Goal: Task Accomplishment & Management: Complete application form

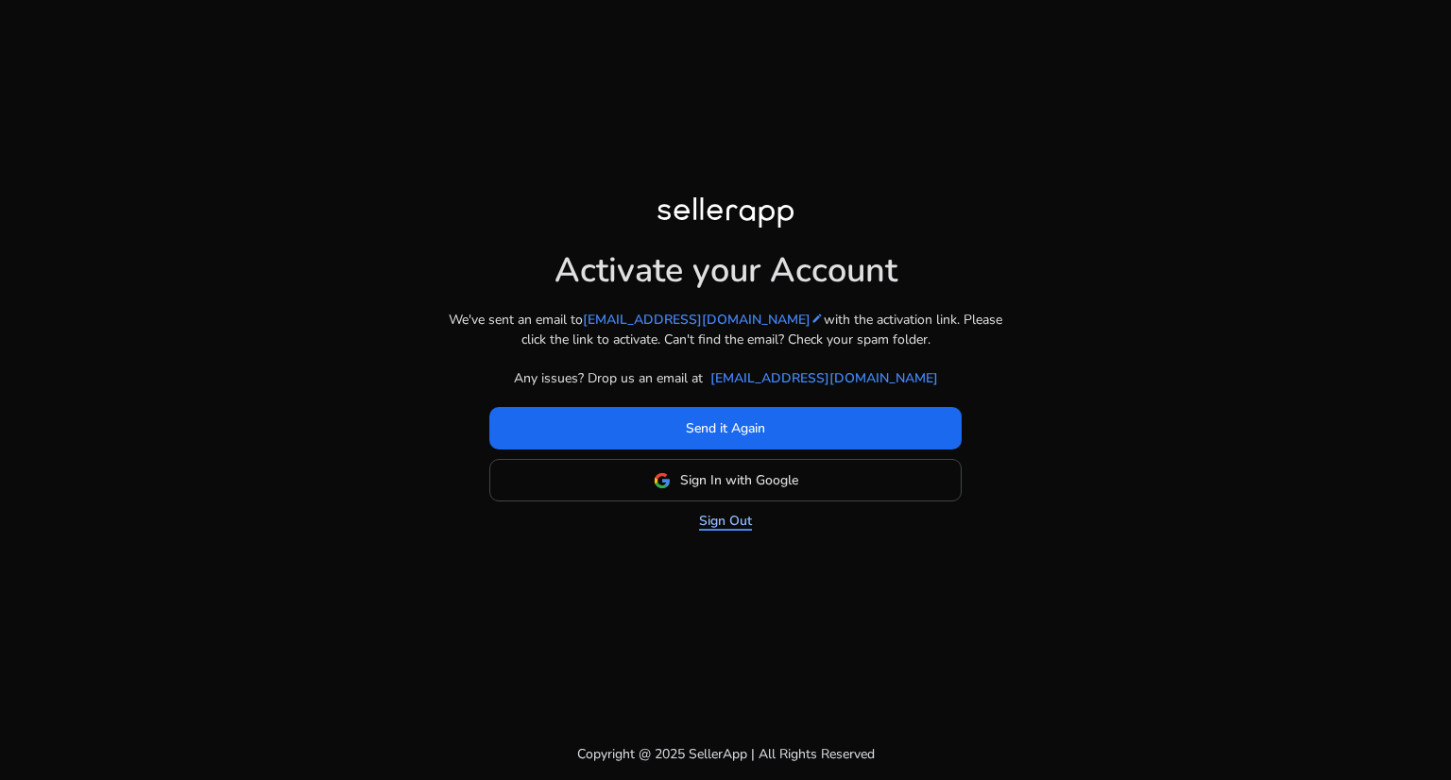
click at [751, 519] on link "Sign Out" at bounding box center [725, 521] width 53 height 20
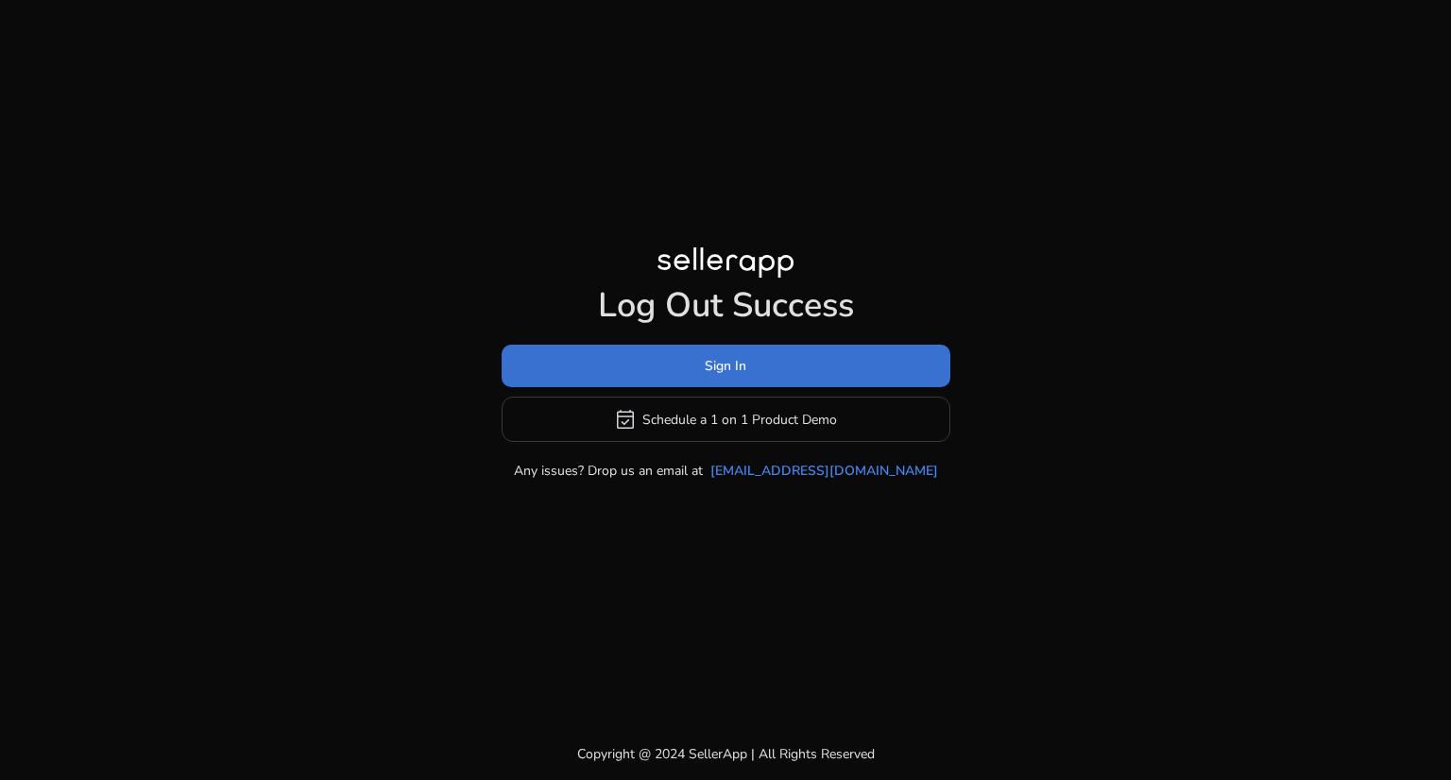
click at [880, 361] on span at bounding box center [726, 366] width 449 height 45
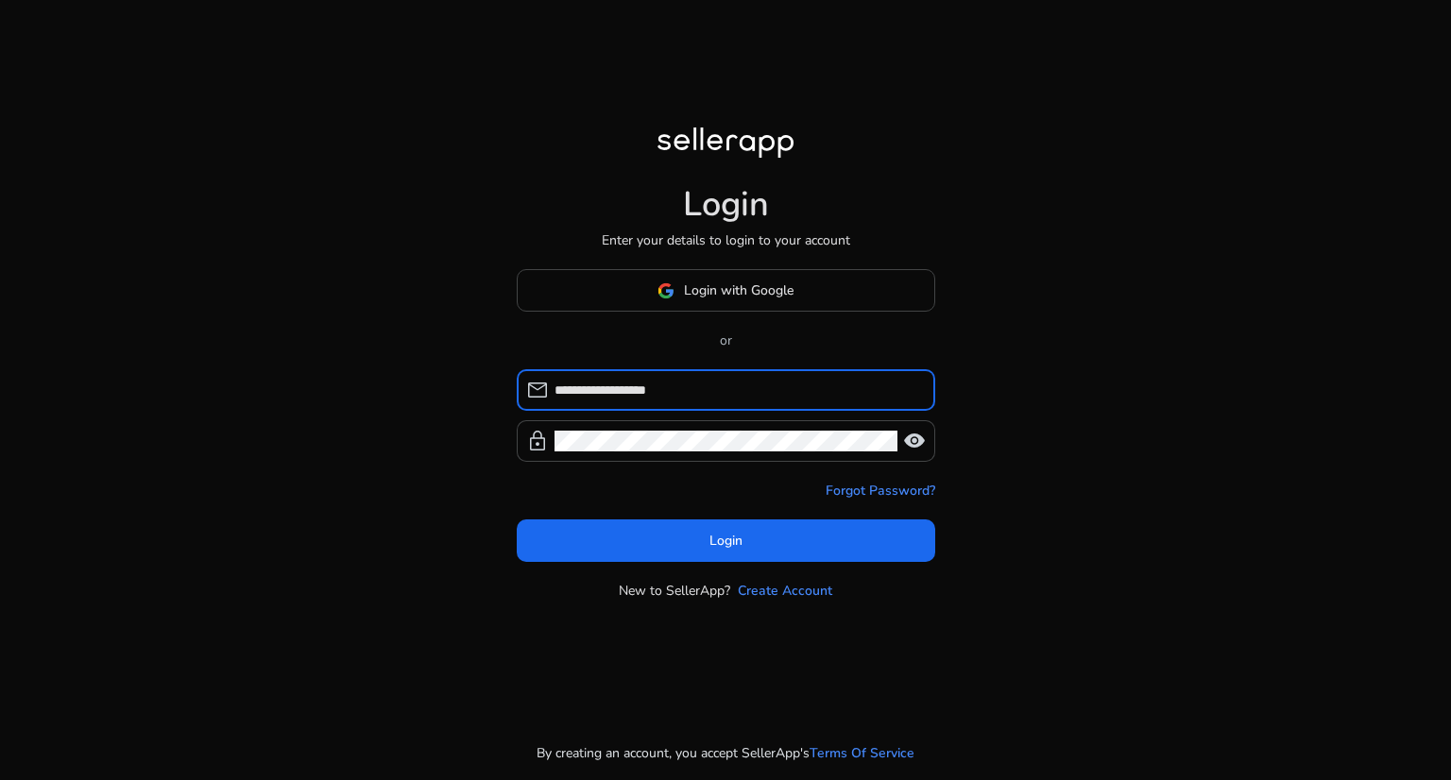
type input "**********"
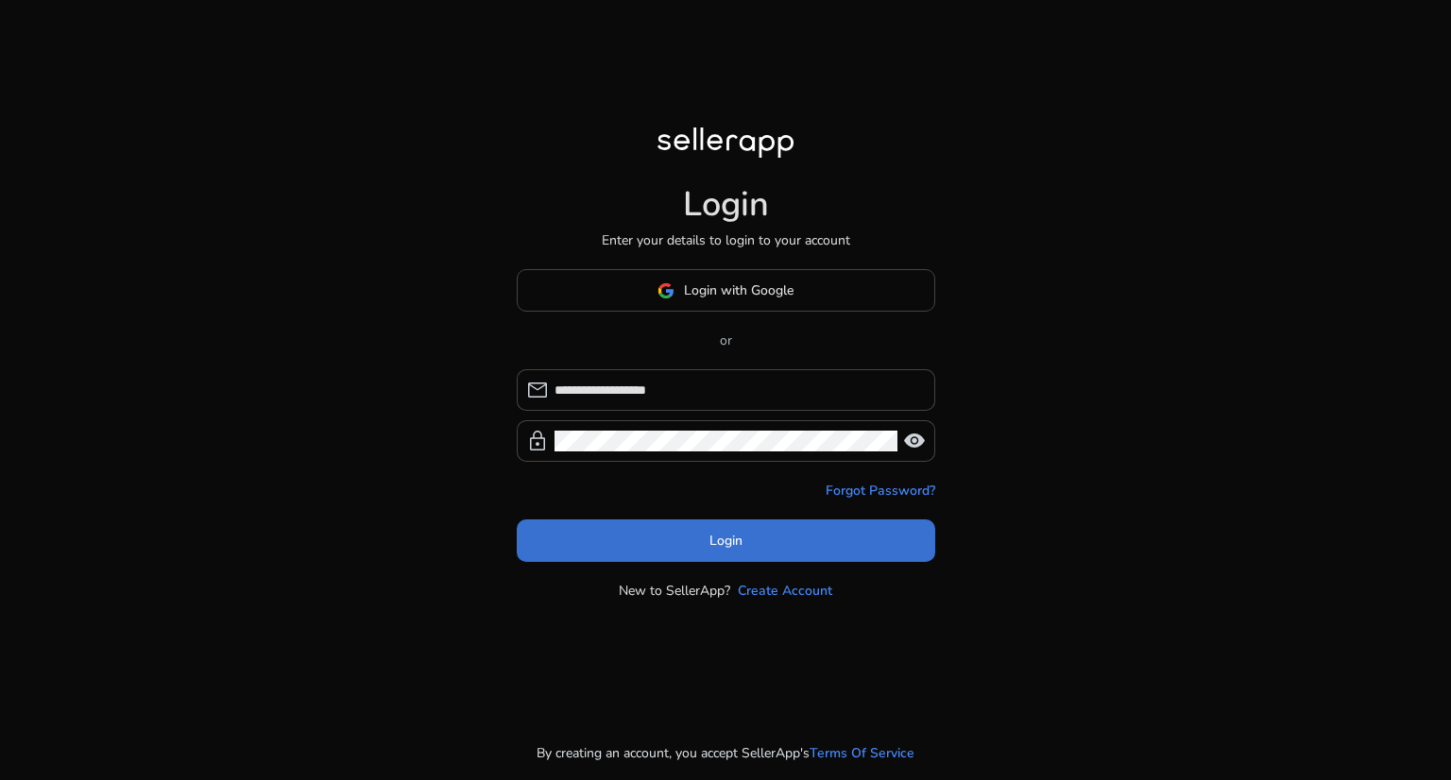
click at [752, 527] on span at bounding box center [726, 541] width 418 height 45
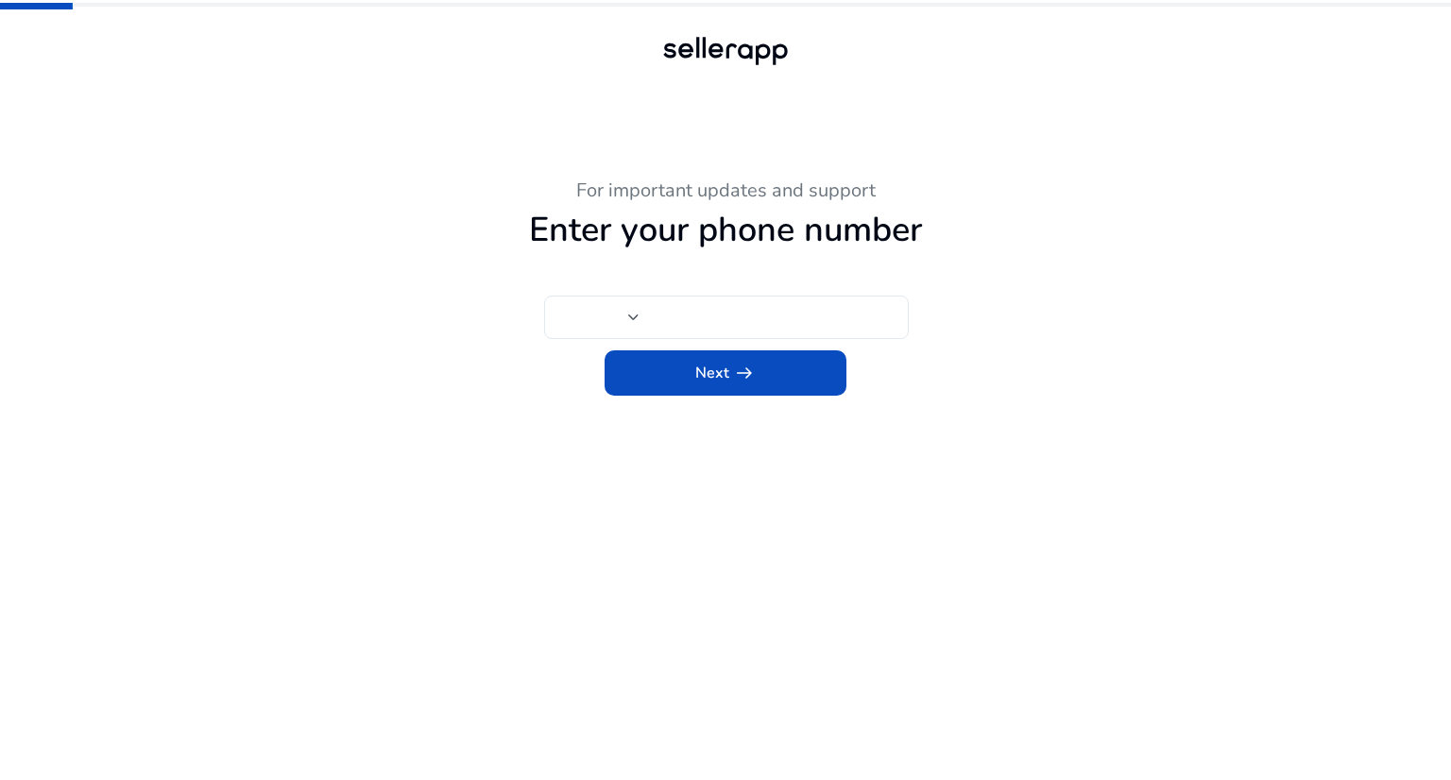
type input "***"
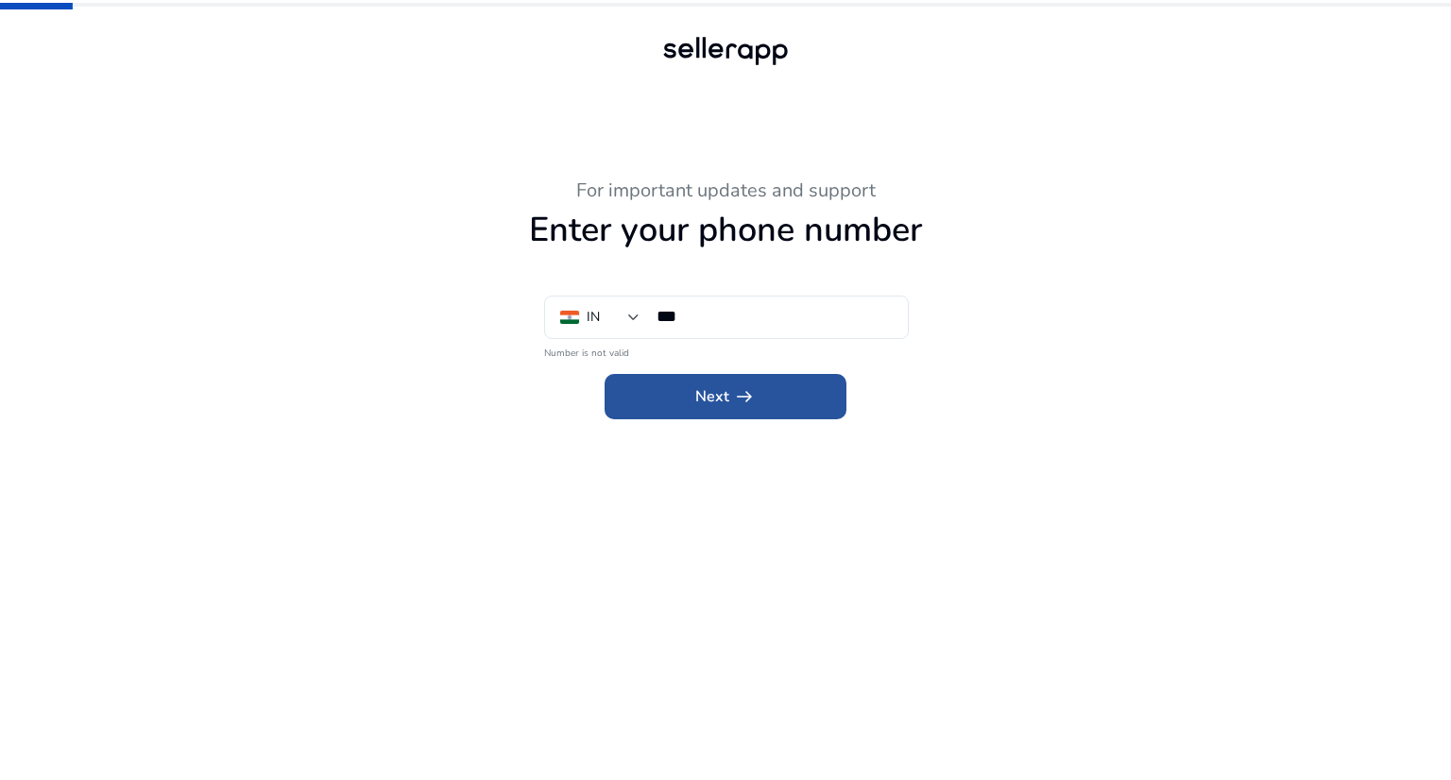
click at [763, 417] on span at bounding box center [726, 396] width 242 height 45
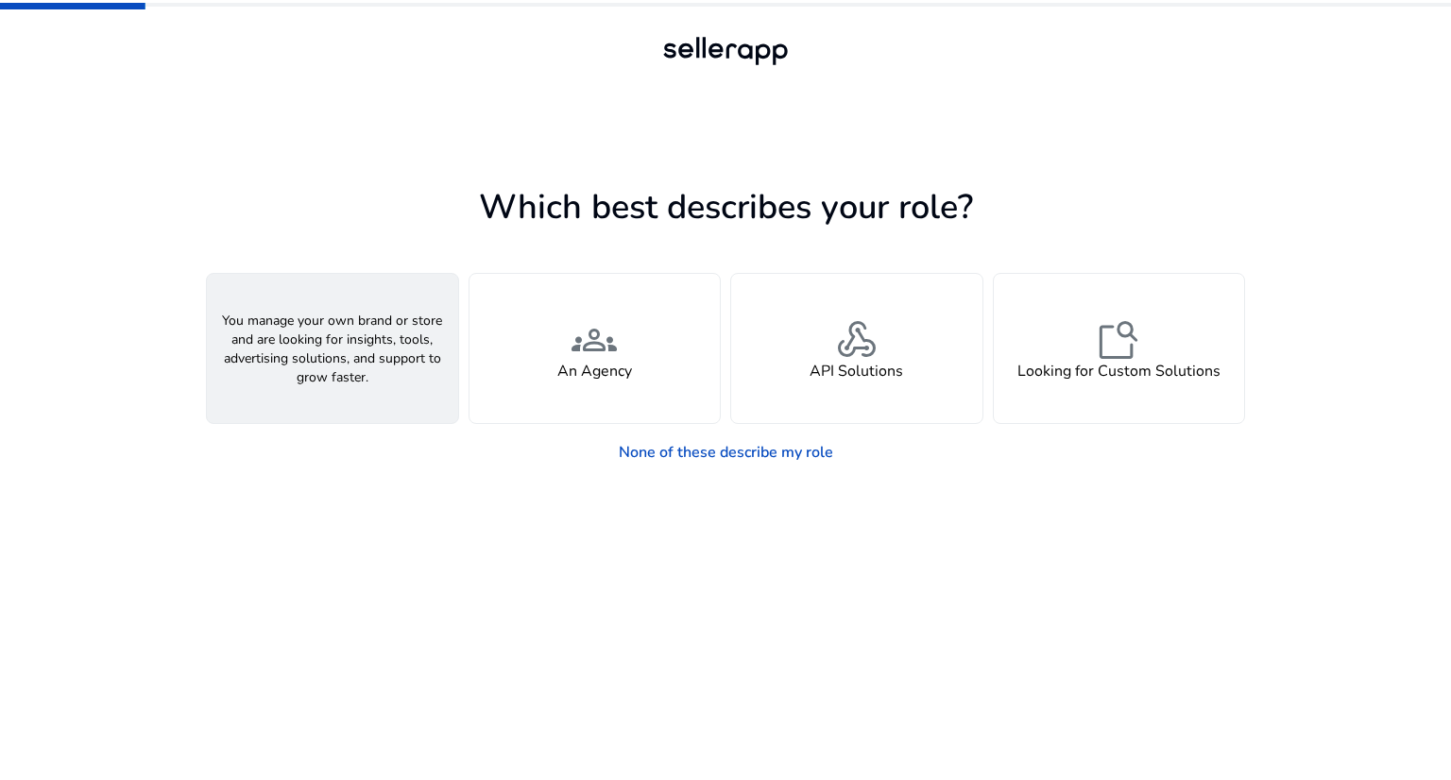
click at [400, 373] on div "person A Seller" at bounding box center [332, 348] width 251 height 149
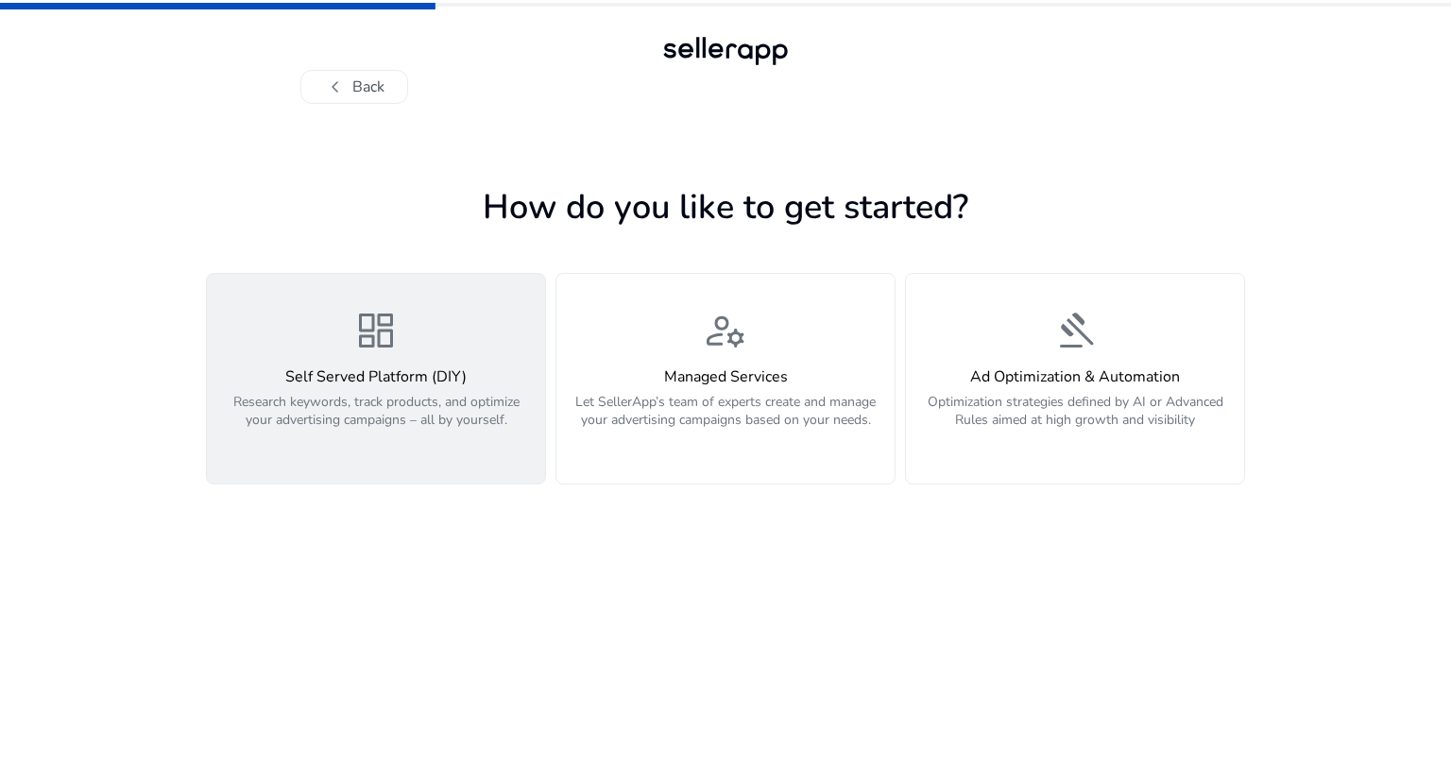
click at [407, 404] on p "Research keywords, track products, and optimize your advertising campaigns – al…" at bounding box center [375, 421] width 315 height 57
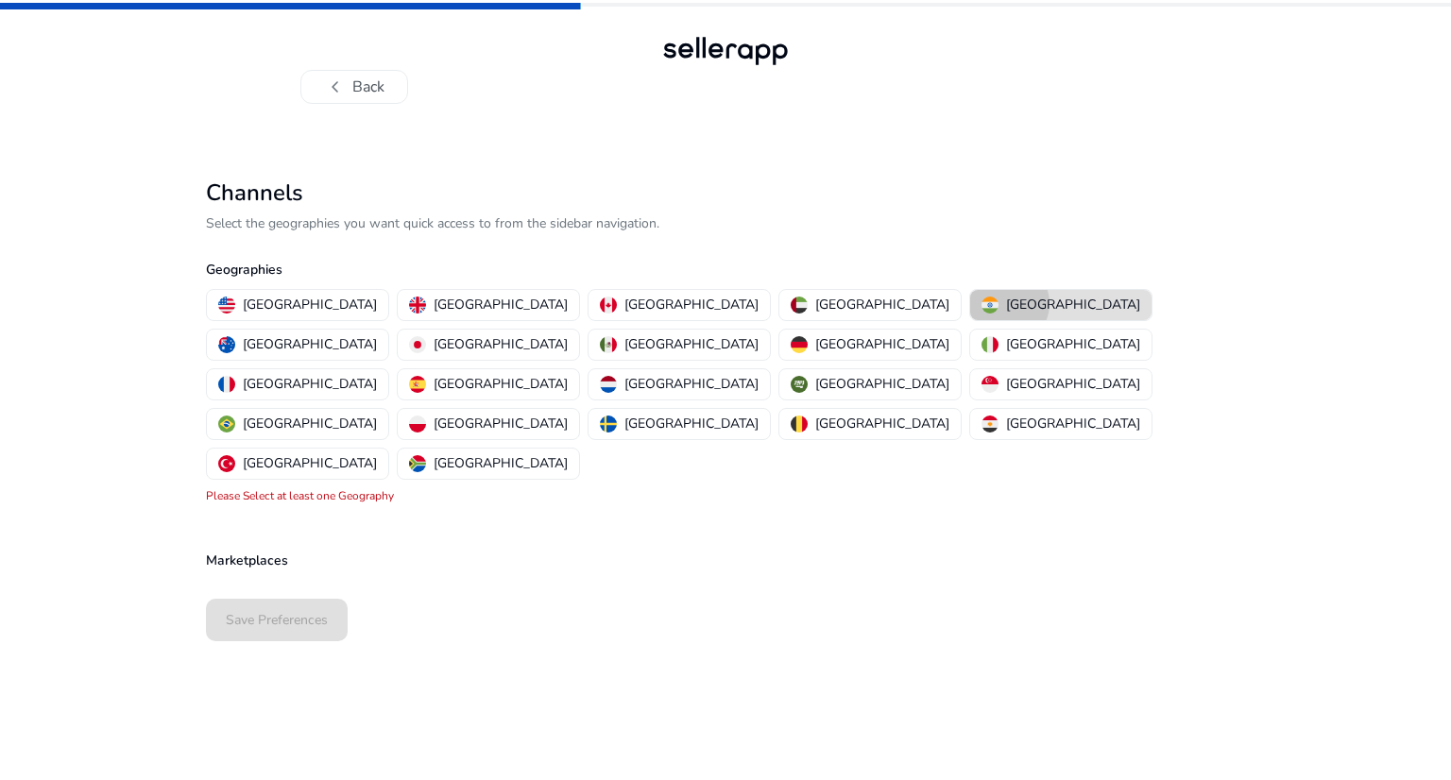
click at [1006, 303] on p "[GEOGRAPHIC_DATA]" at bounding box center [1073, 305] width 134 height 20
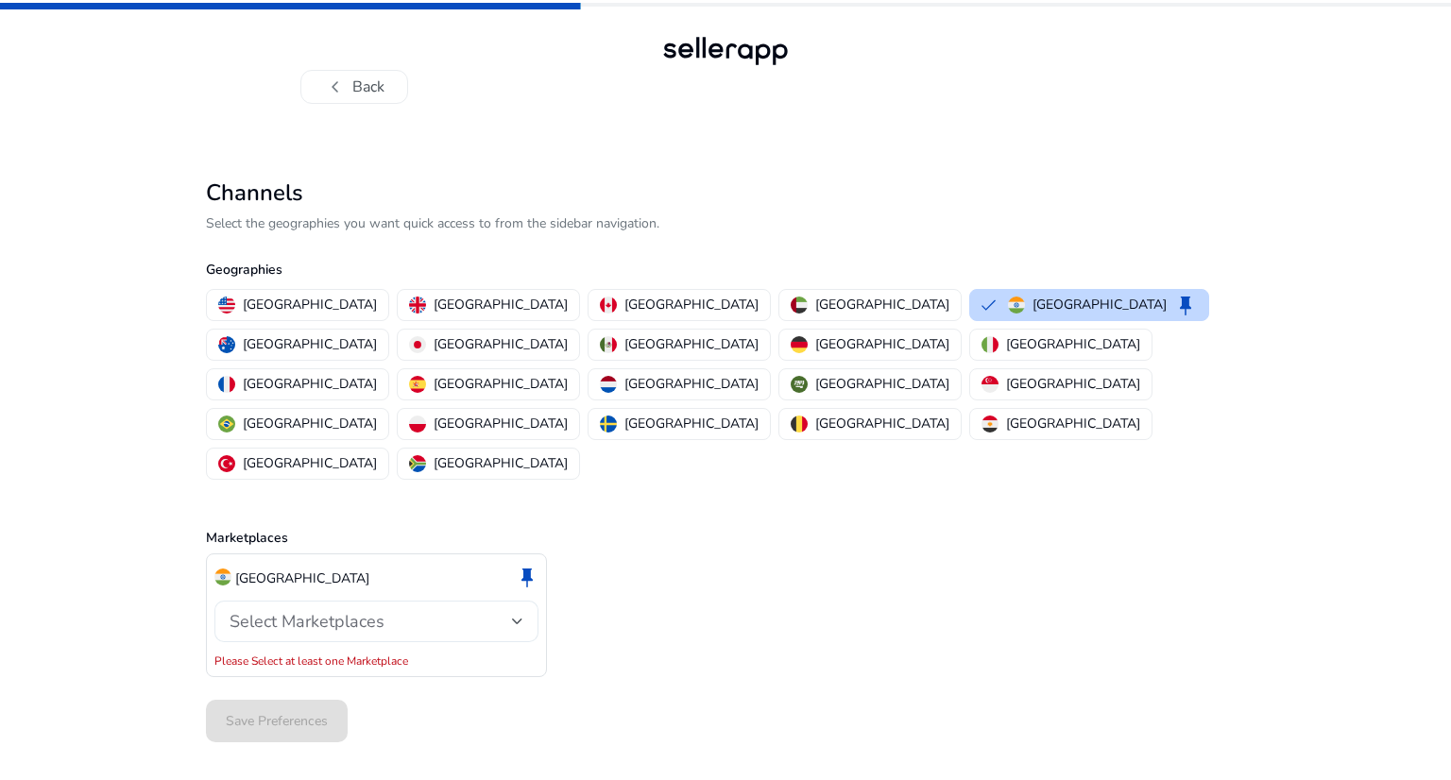
click at [514, 601] on div "Select Marketplaces" at bounding box center [377, 622] width 294 height 42
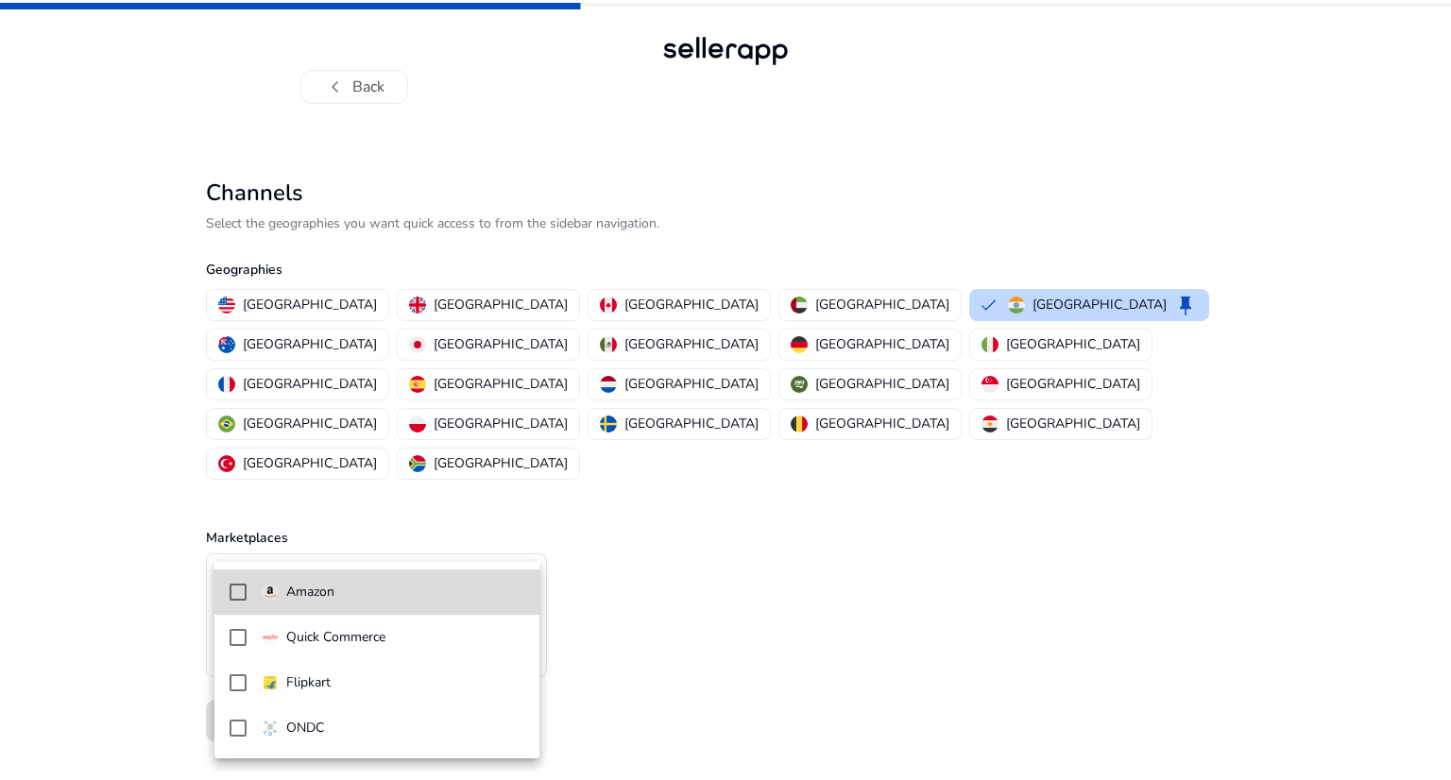
click at [242, 596] on mat-pseudo-checkbox at bounding box center [238, 592] width 17 height 17
click at [568, 623] on div at bounding box center [725, 390] width 1451 height 780
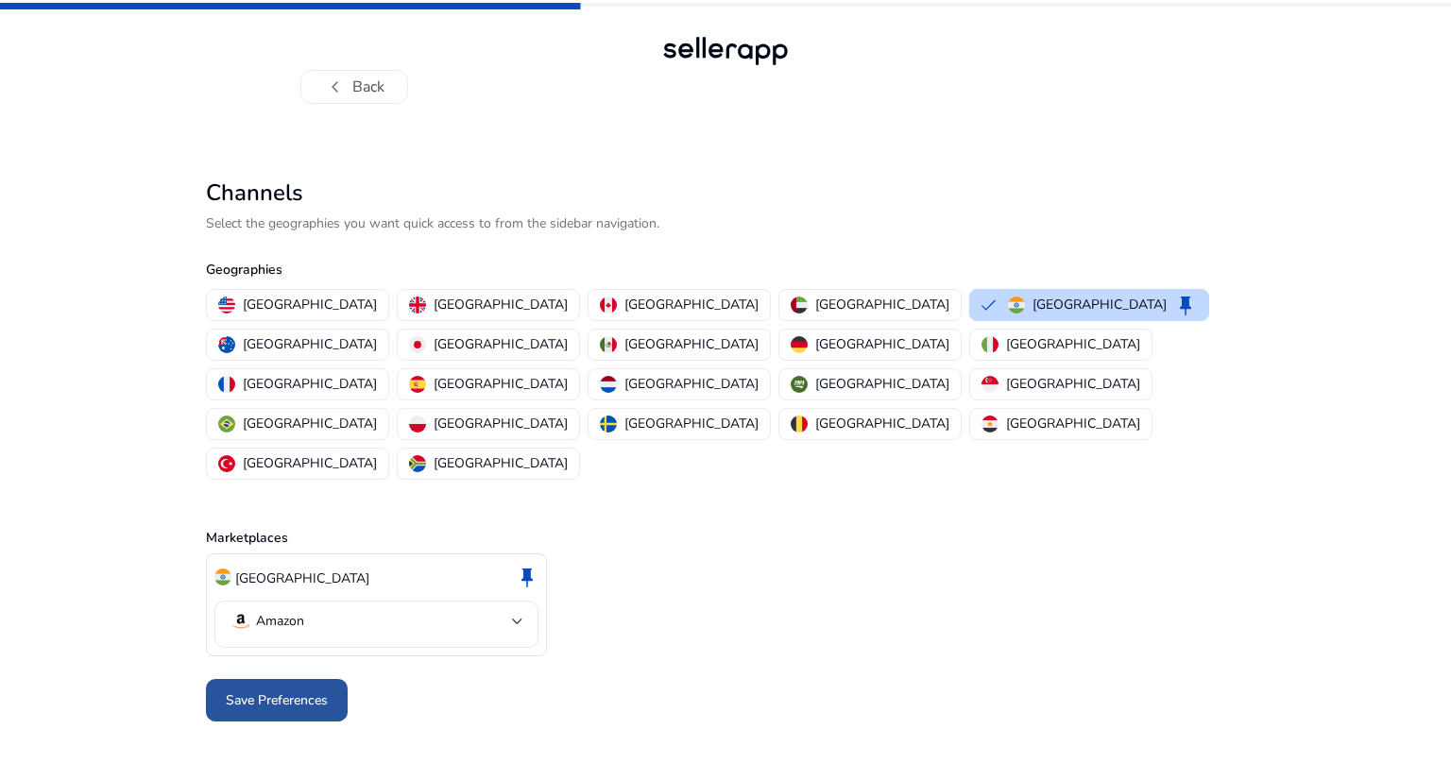
click at [325, 690] on span "Save Preferences" at bounding box center [277, 700] width 102 height 20
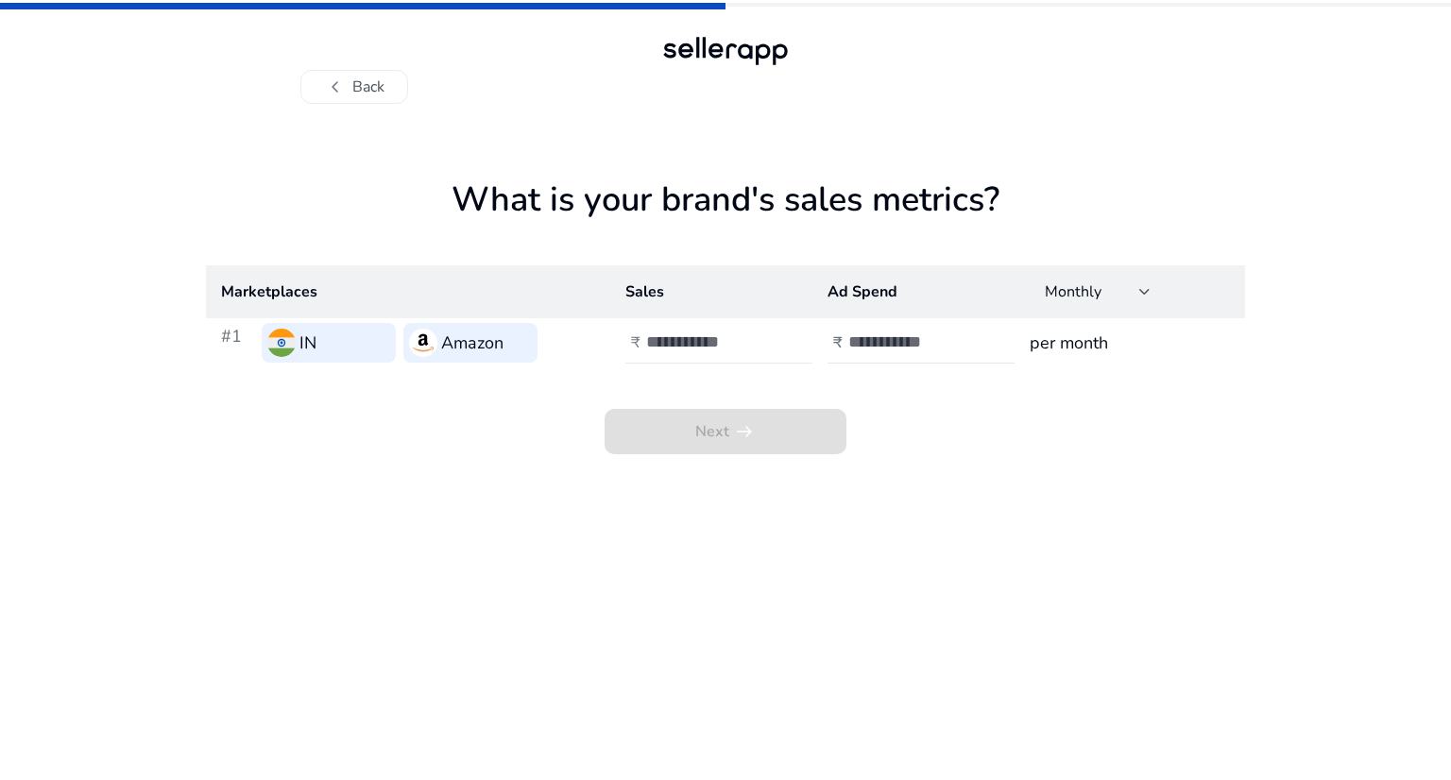
click at [752, 349] on input "number" at bounding box center [710, 342] width 128 height 21
type input "****"
click at [888, 349] on input "number" at bounding box center [912, 342] width 128 height 21
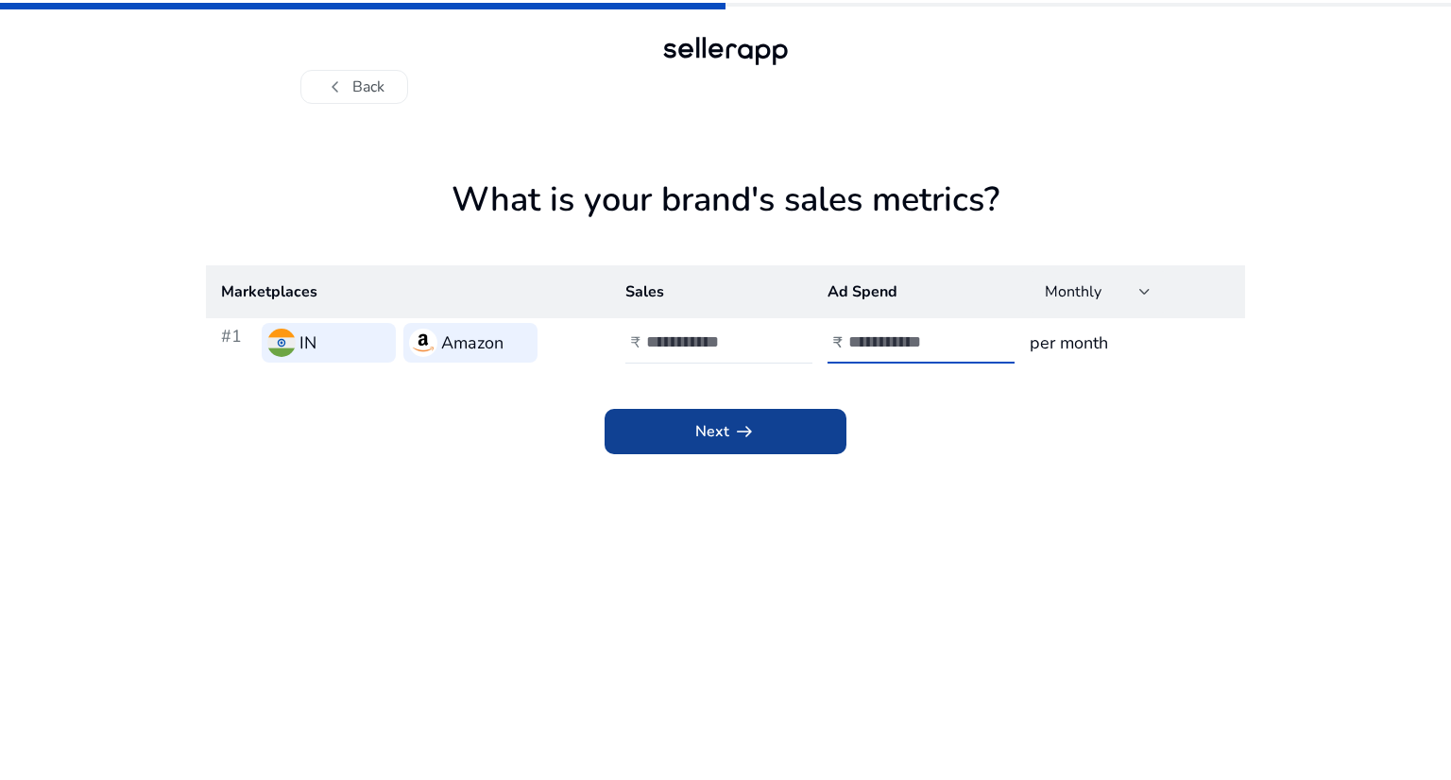
type input "*"
click at [736, 428] on span "arrow_right_alt" at bounding box center [744, 431] width 23 height 23
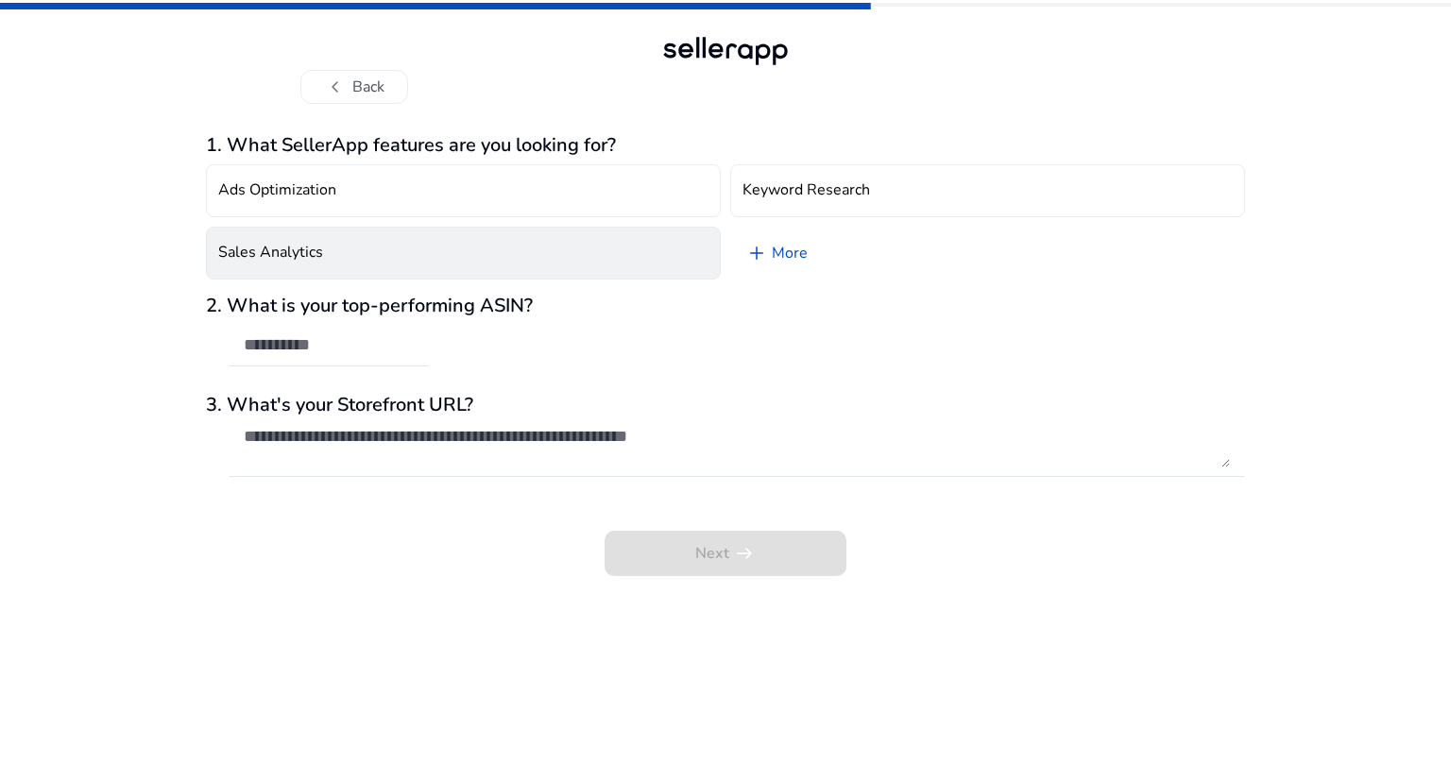
click at [656, 268] on button "Sales Analytics" at bounding box center [463, 253] width 515 height 53
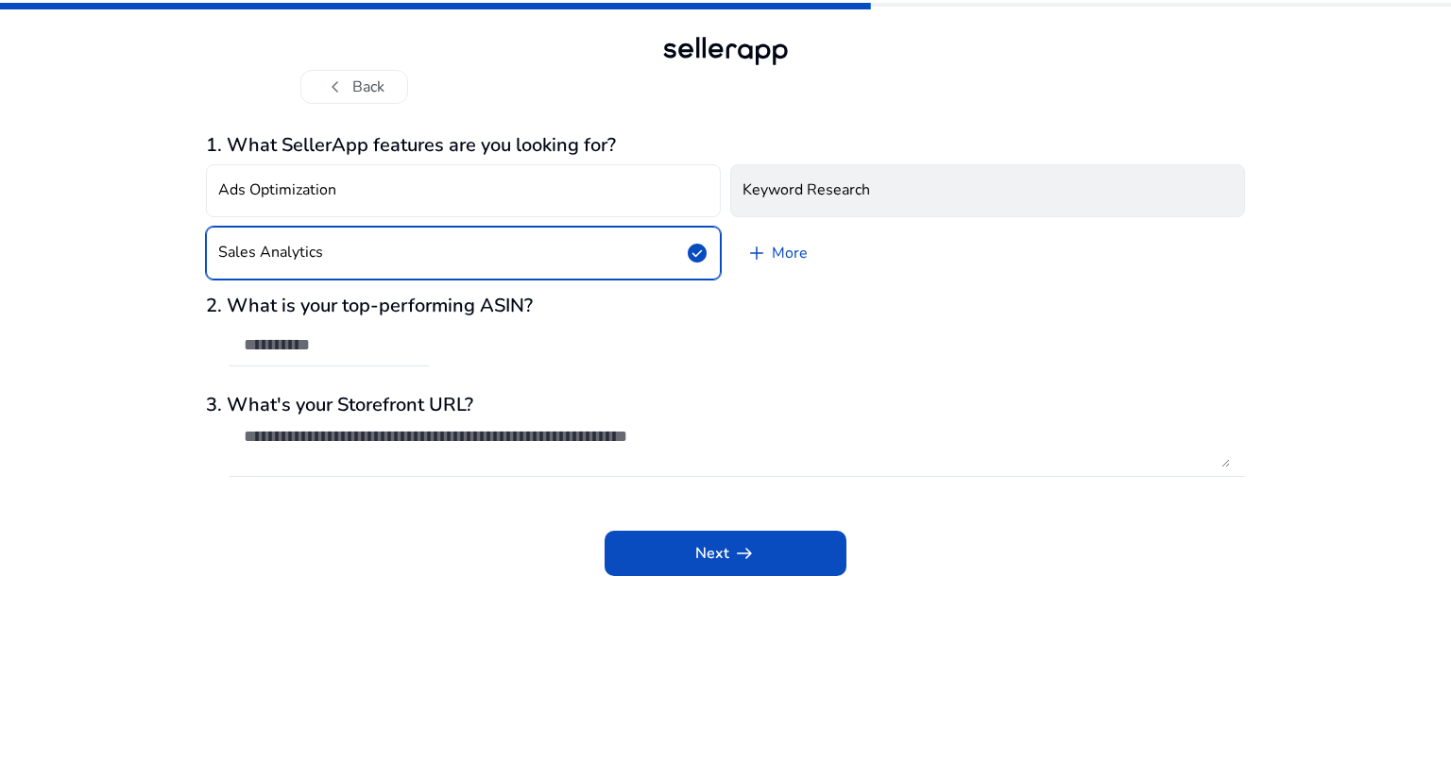
click at [827, 211] on button "Keyword Research" at bounding box center [987, 190] width 515 height 53
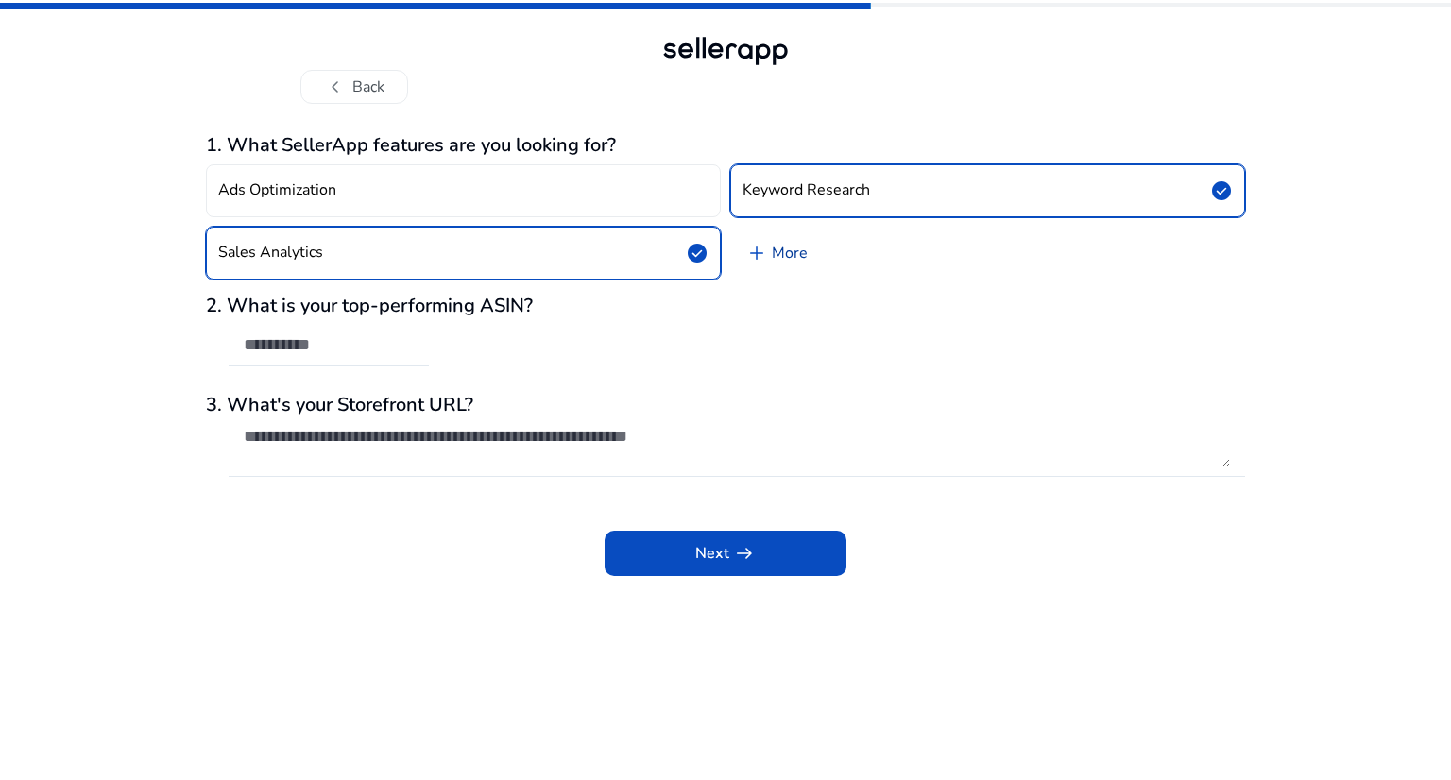
click at [796, 257] on link "add More" at bounding box center [776, 253] width 93 height 53
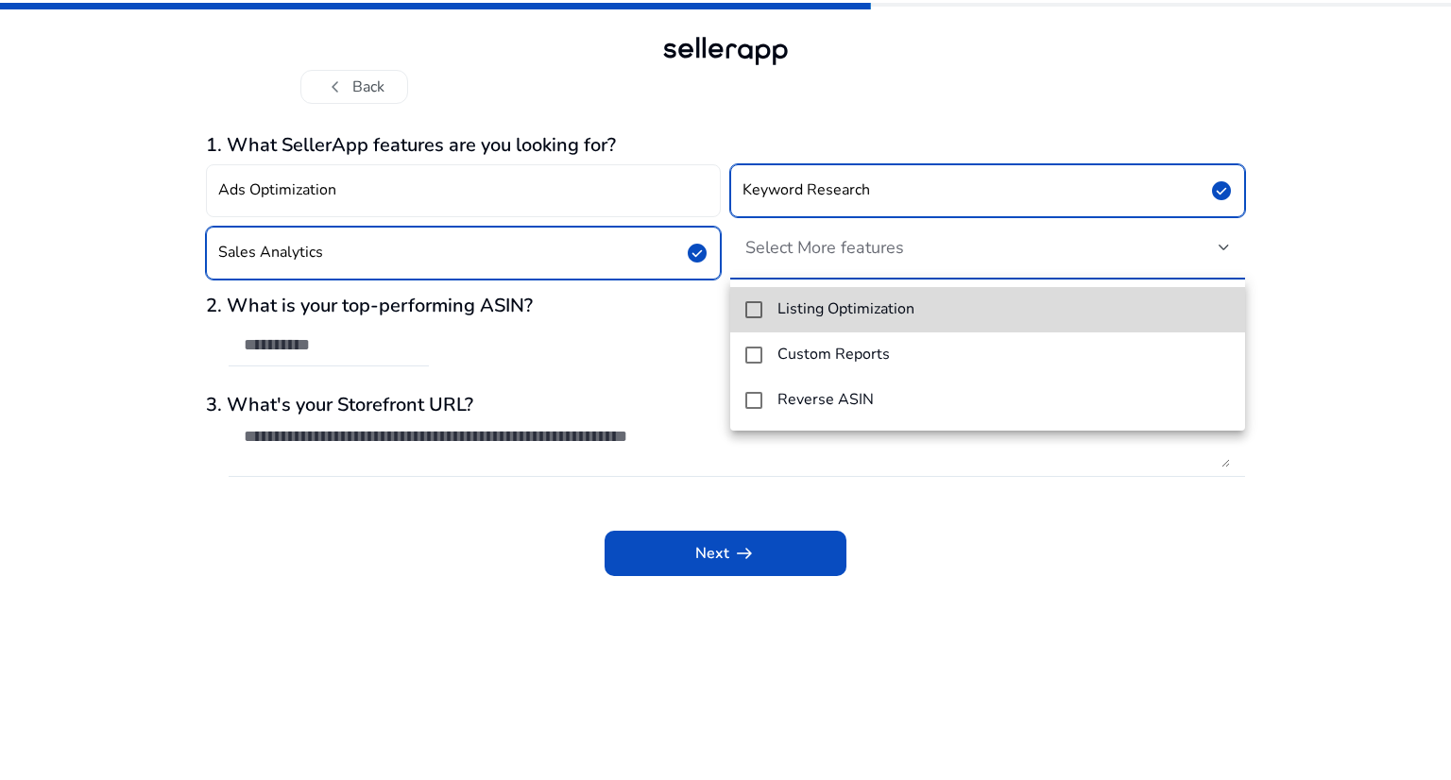
click at [755, 309] on mat-pseudo-checkbox at bounding box center [753, 309] width 17 height 17
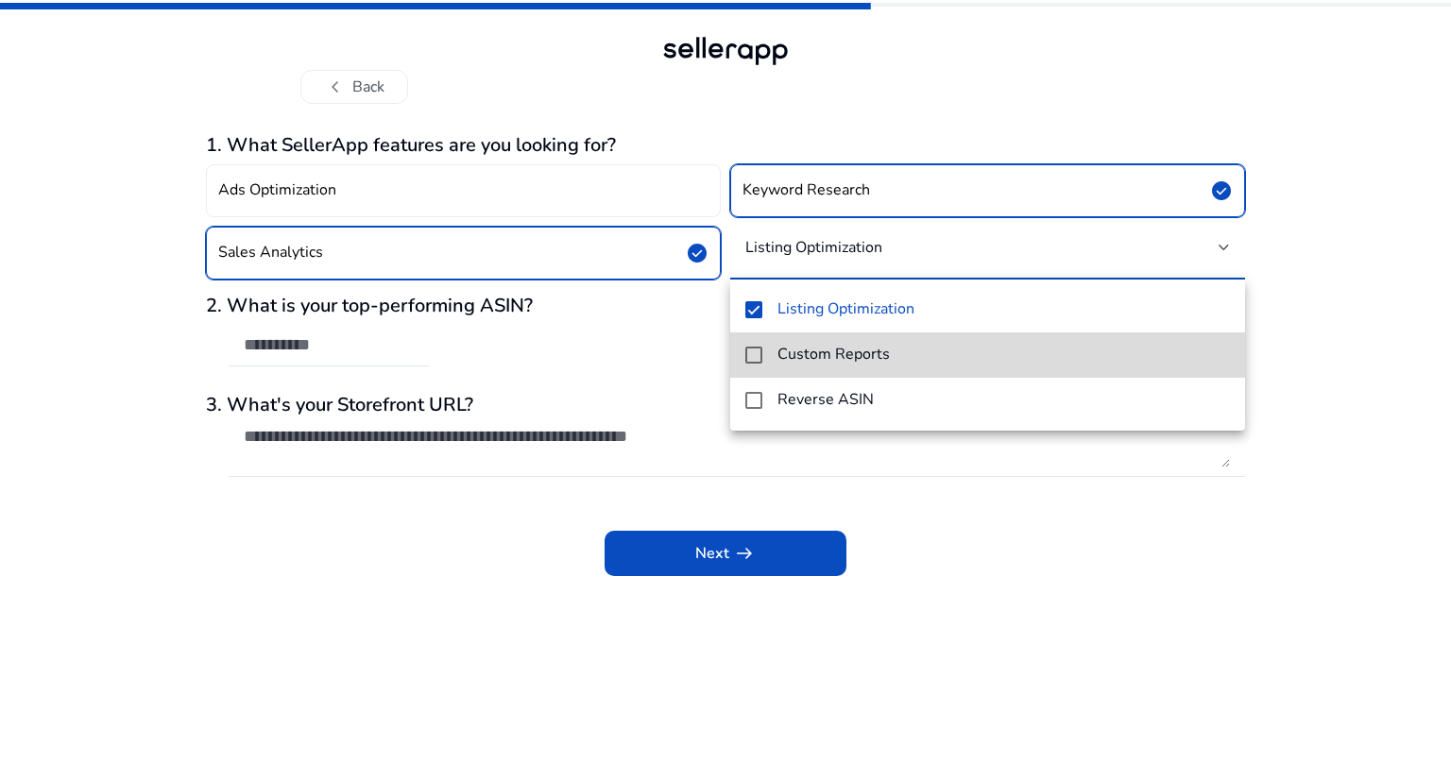
click at [759, 354] on mat-pseudo-checkbox at bounding box center [753, 355] width 17 height 17
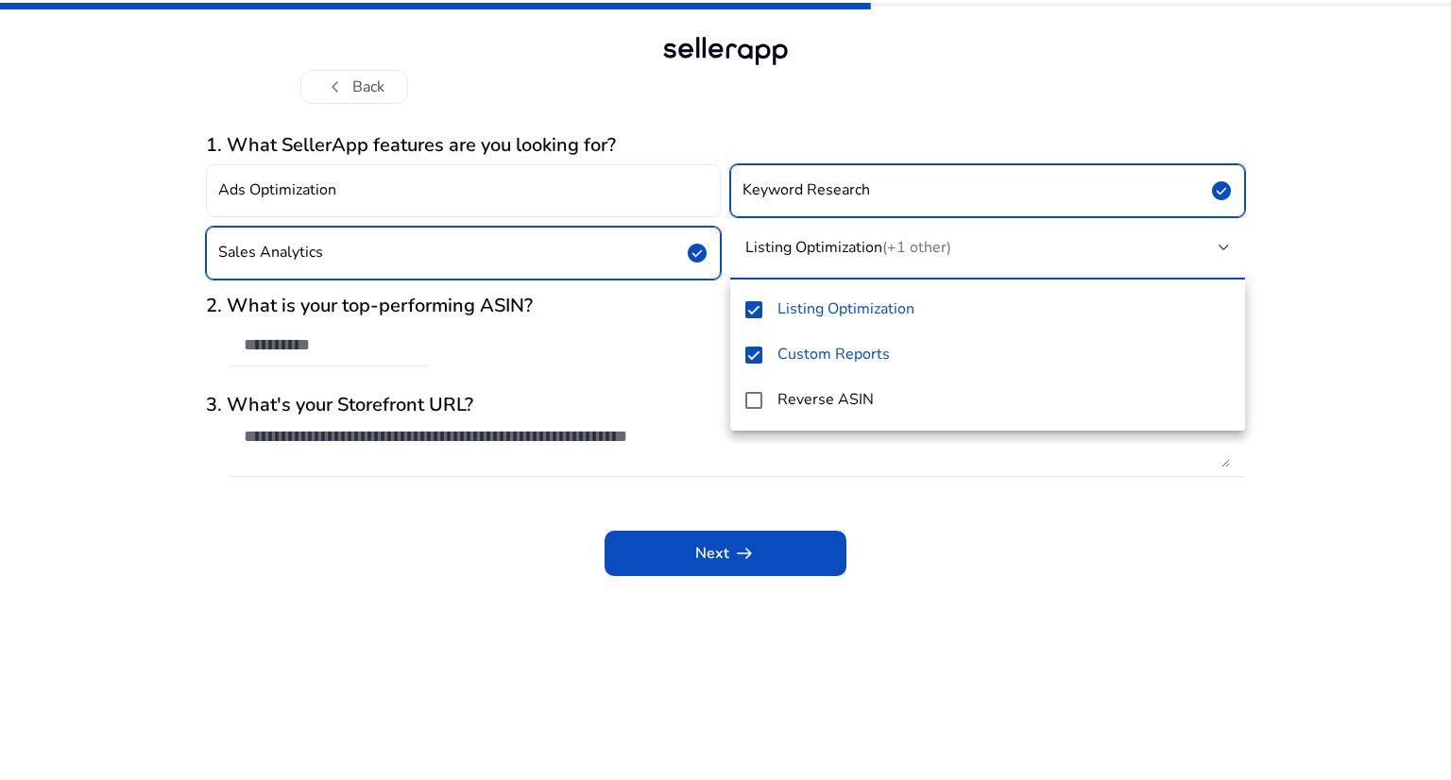
click at [1414, 251] on div at bounding box center [725, 390] width 1451 height 780
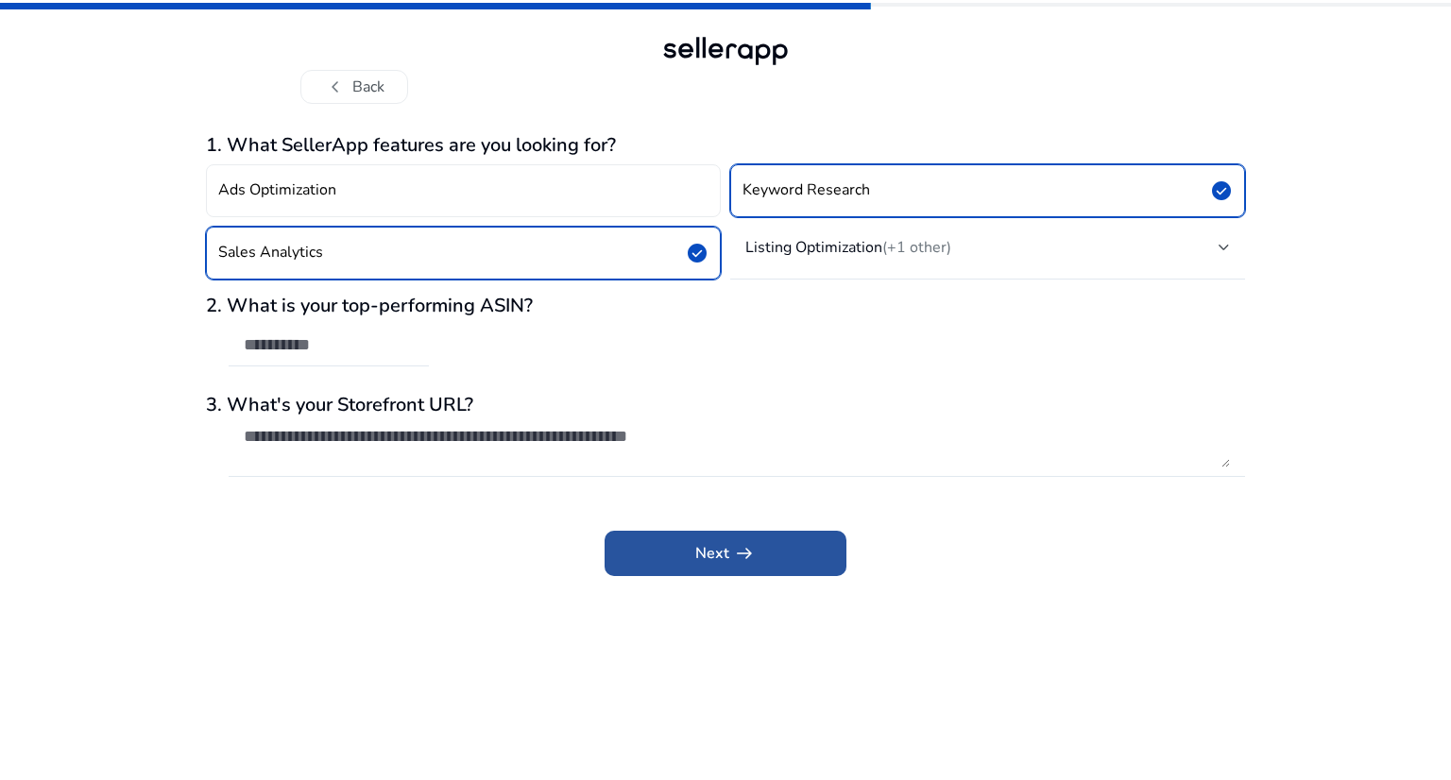
click at [811, 557] on span at bounding box center [726, 553] width 242 height 45
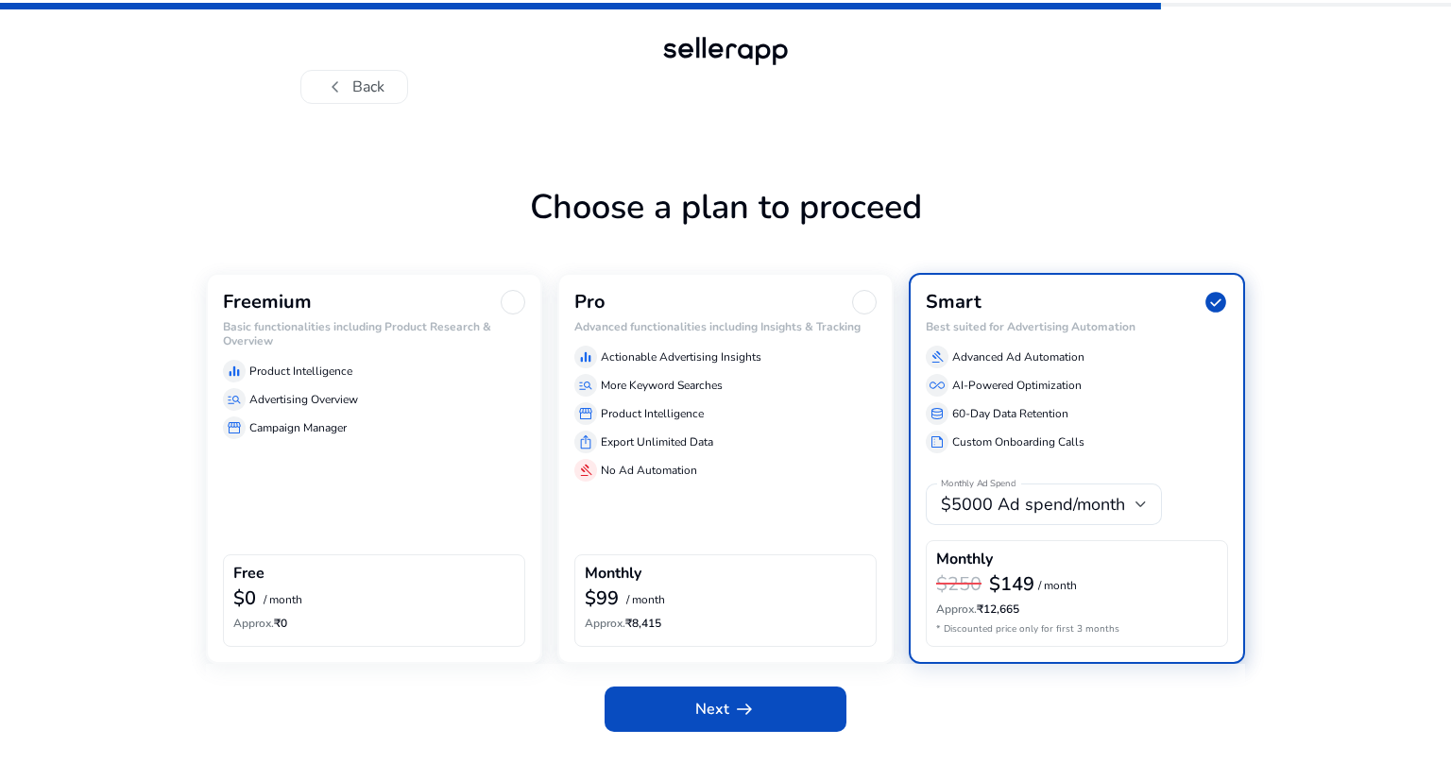
click at [450, 541] on div "Freemium Basic functionalities including Product Research & Overview equalizer …" at bounding box center [374, 468] width 336 height 390
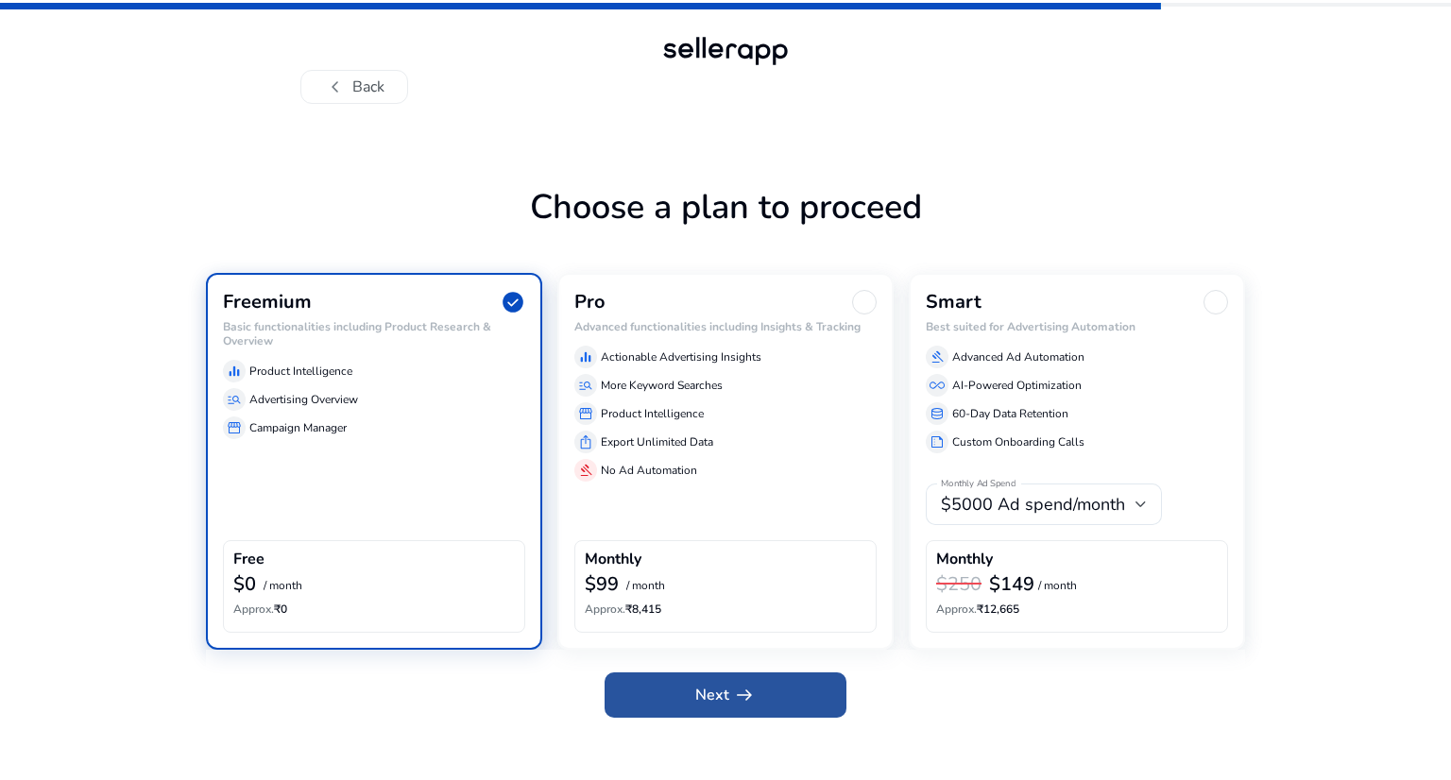
click at [678, 685] on span at bounding box center [726, 695] width 242 height 45
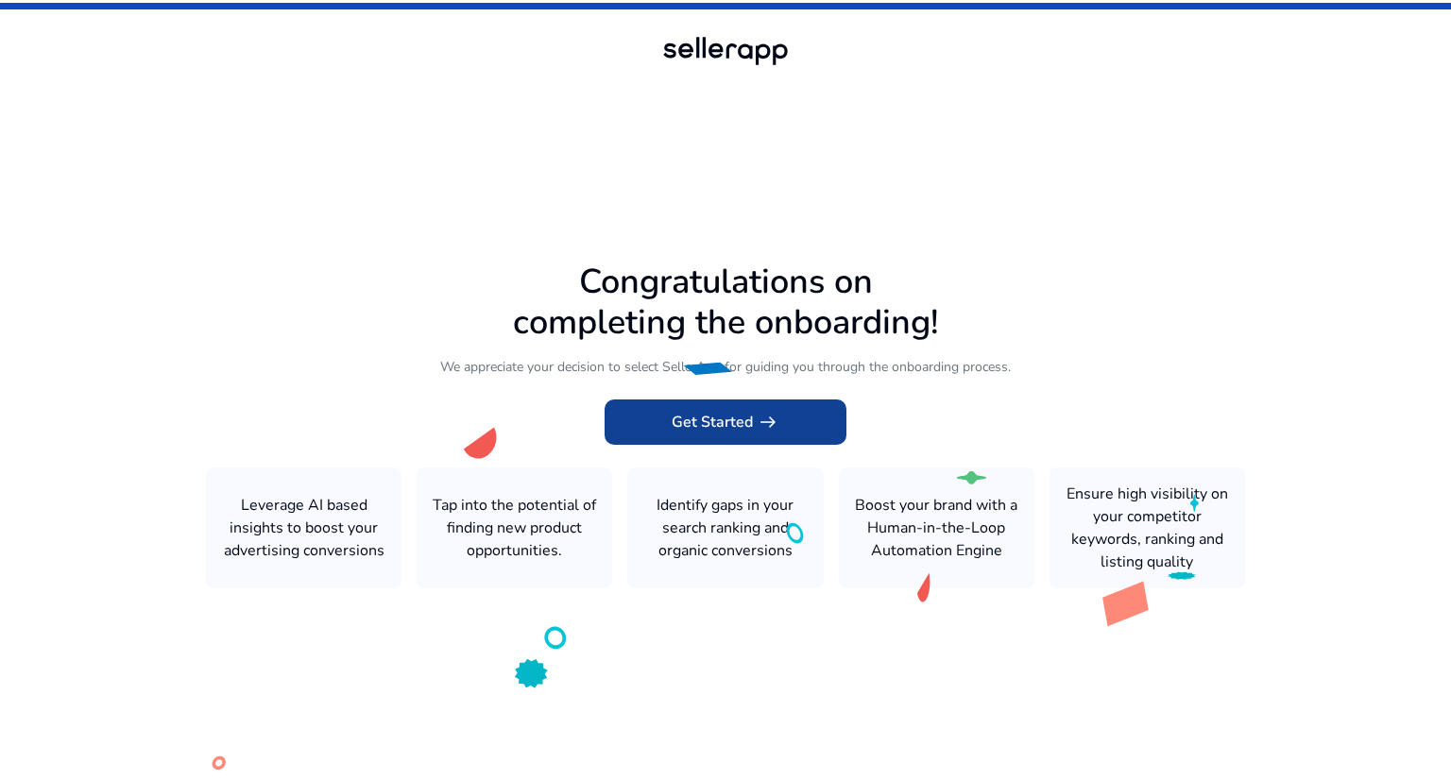
click at [805, 429] on span at bounding box center [726, 422] width 242 height 45
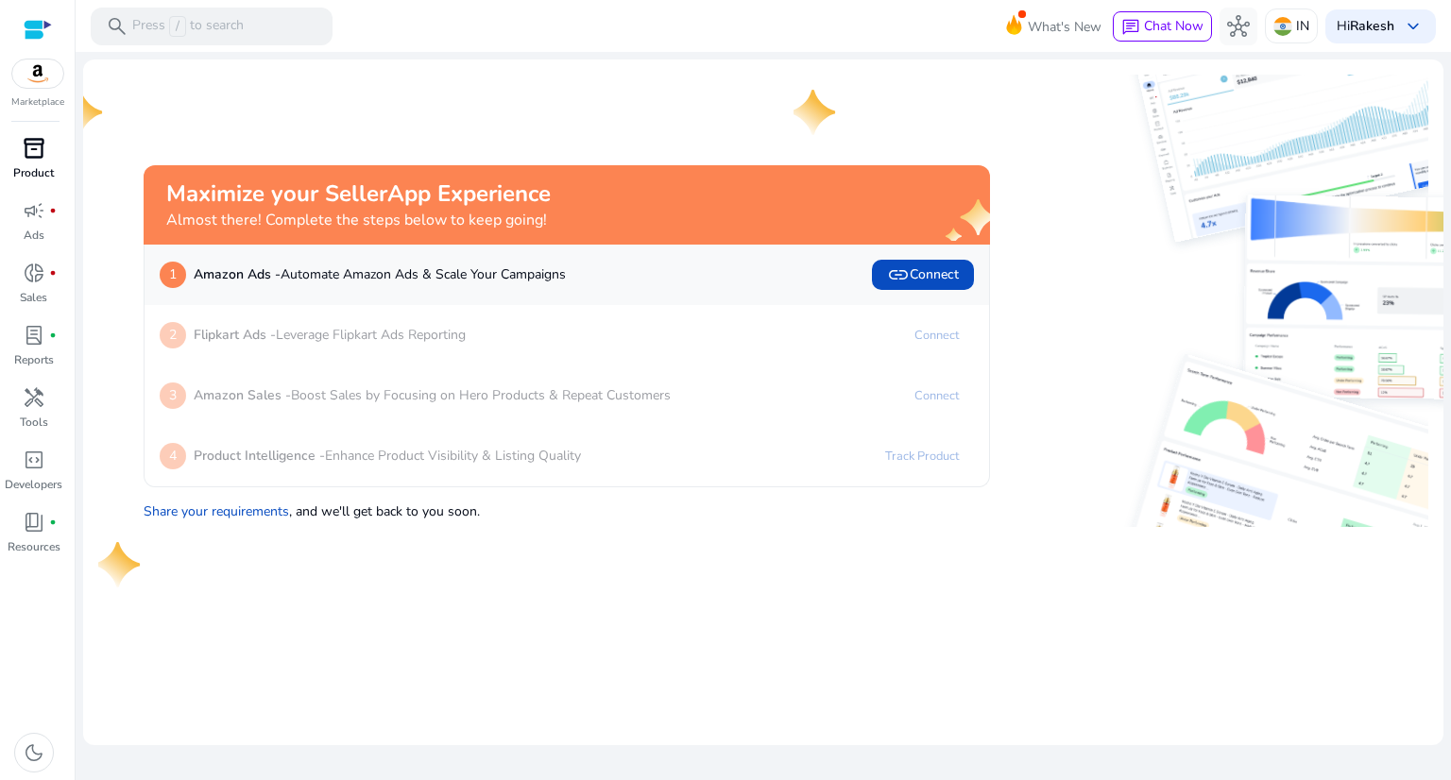
click at [35, 156] on span "inventory_2" at bounding box center [34, 148] width 23 height 23
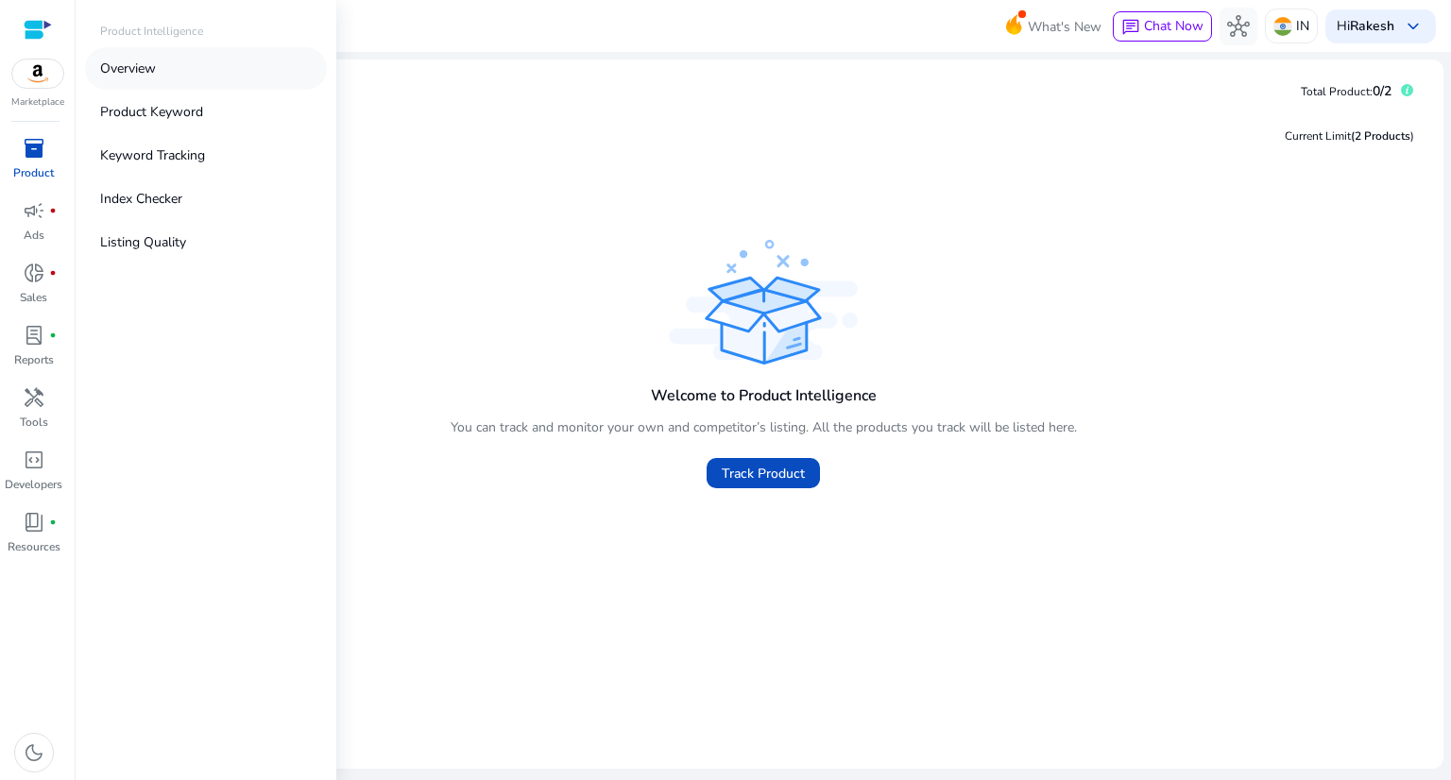
click at [208, 78] on link "Overview" at bounding box center [206, 68] width 242 height 43
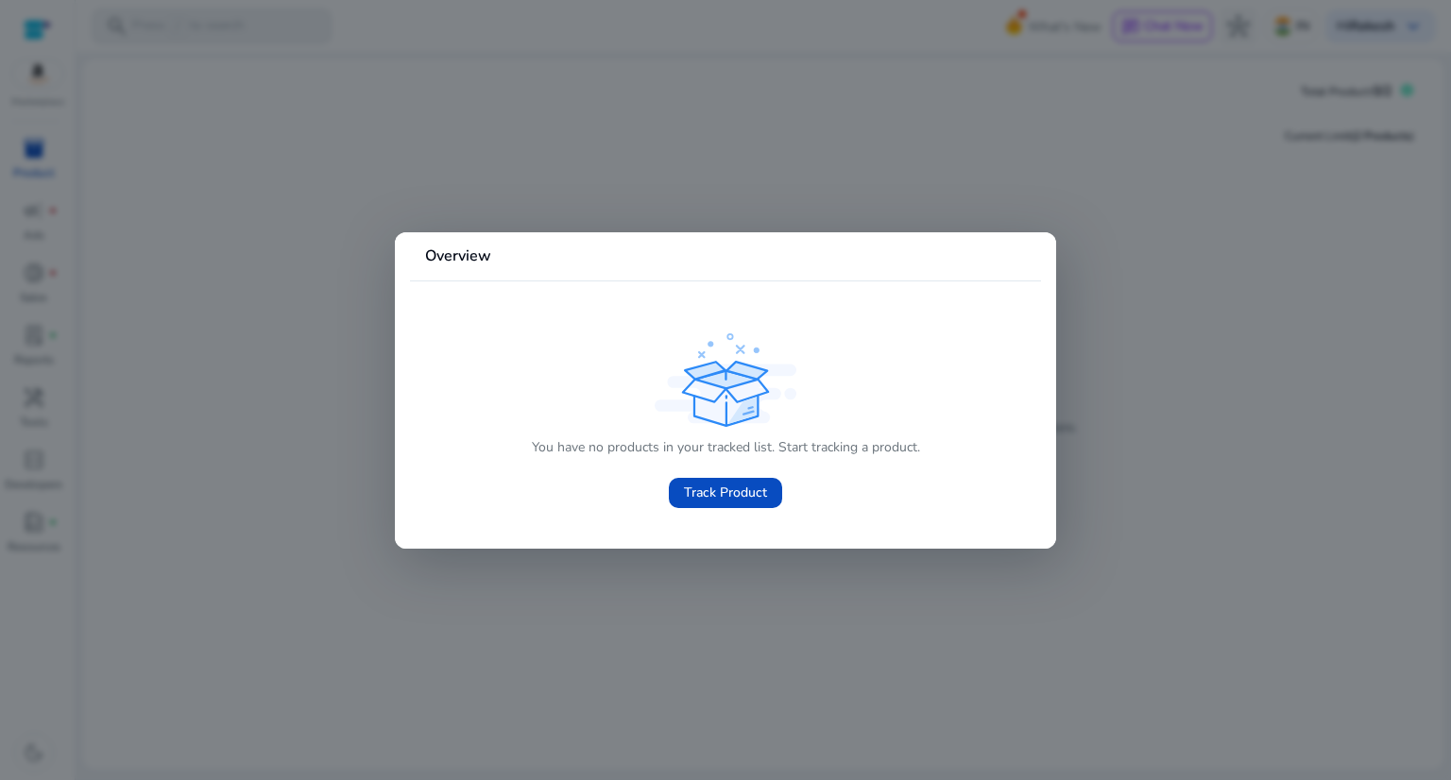
click at [1097, 219] on div at bounding box center [725, 390] width 1451 height 780
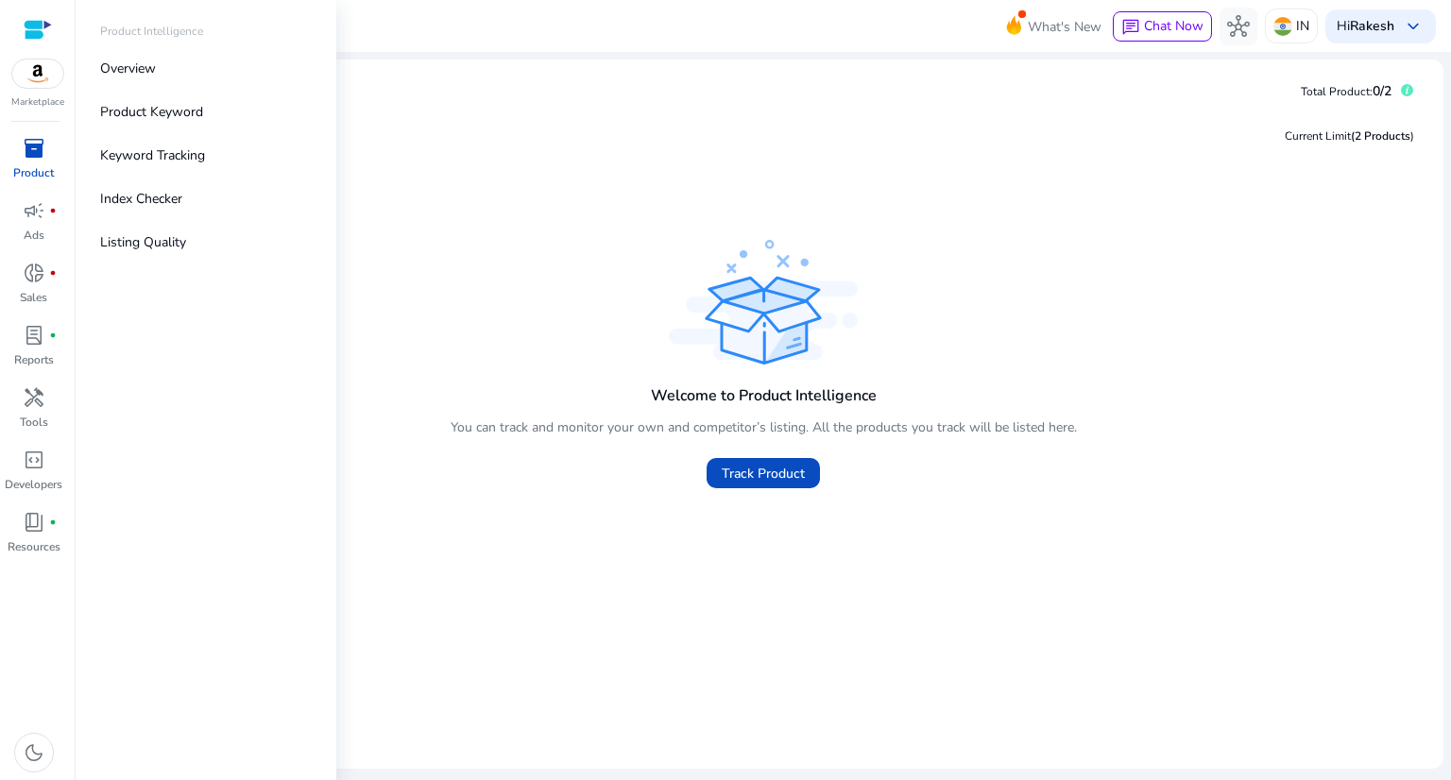
click at [34, 152] on span "inventory_2" at bounding box center [34, 148] width 23 height 23
click at [143, 156] on p "Keyword Tracking" at bounding box center [152, 155] width 105 height 20
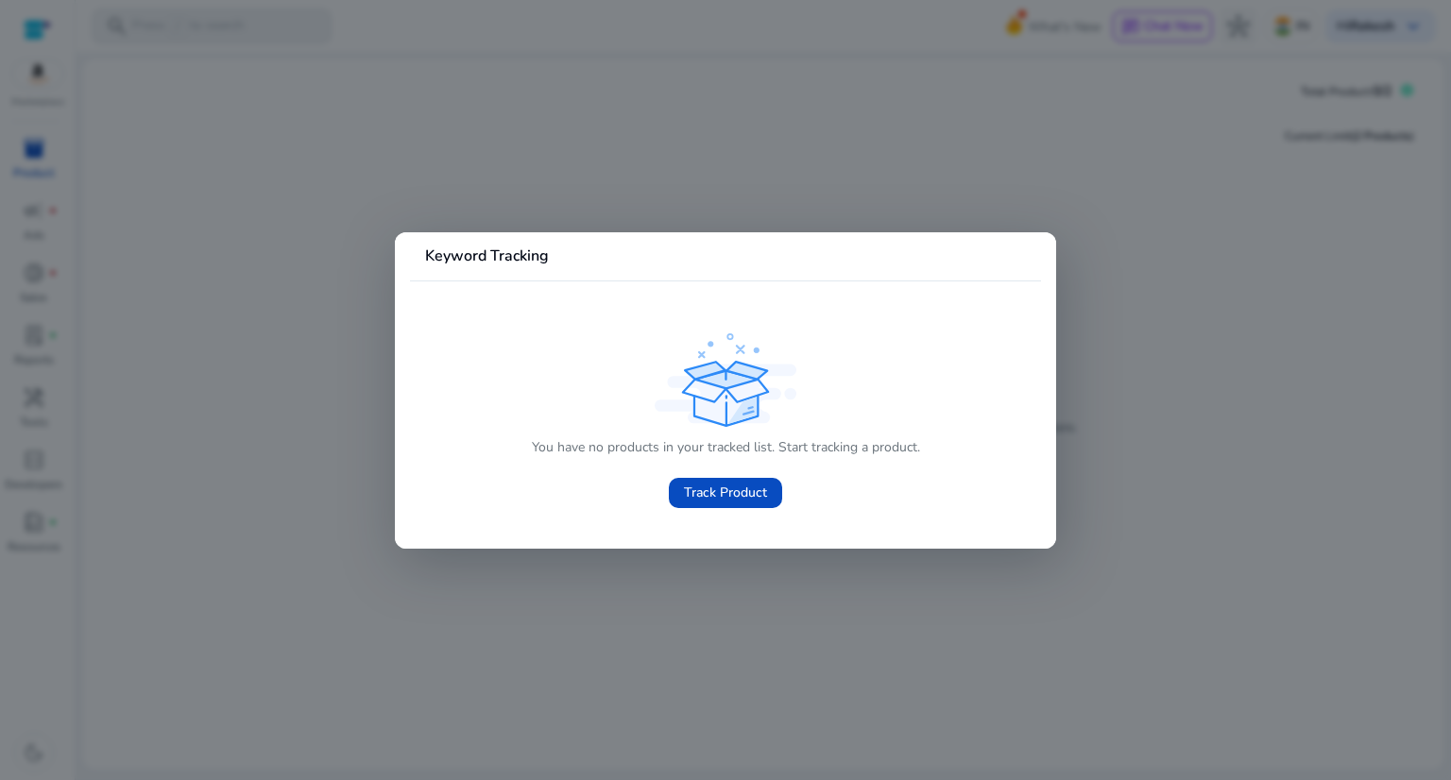
click at [623, 203] on div at bounding box center [725, 390] width 1451 height 780
